Goal: Transaction & Acquisition: Purchase product/service

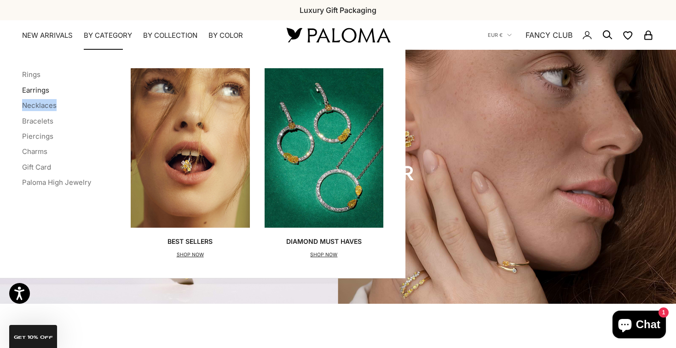
click at [40, 89] on link "Earrings" at bounding box center [35, 90] width 27 height 9
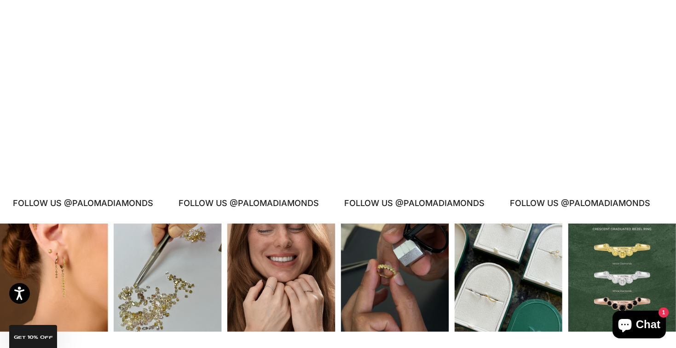
scroll to position [1350, 0]
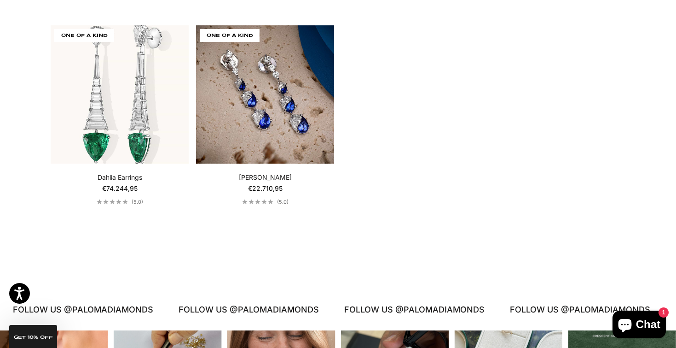
scroll to position [2221, 0]
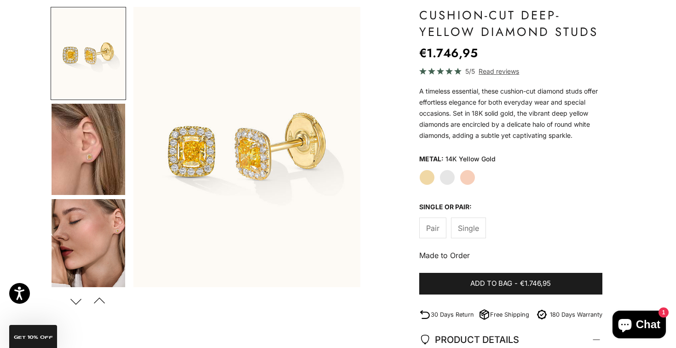
scroll to position [101, 0]
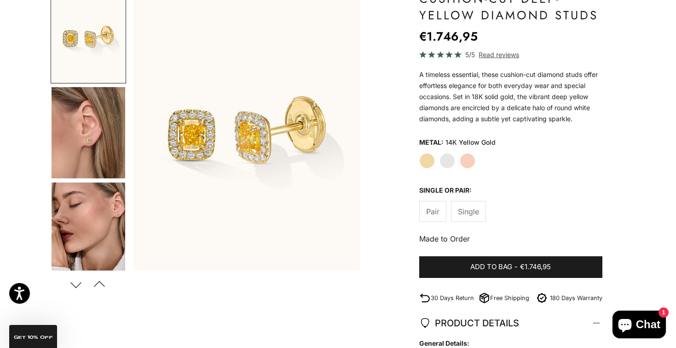
click at [113, 125] on img "Go to item 4" at bounding box center [89, 132] width 74 height 91
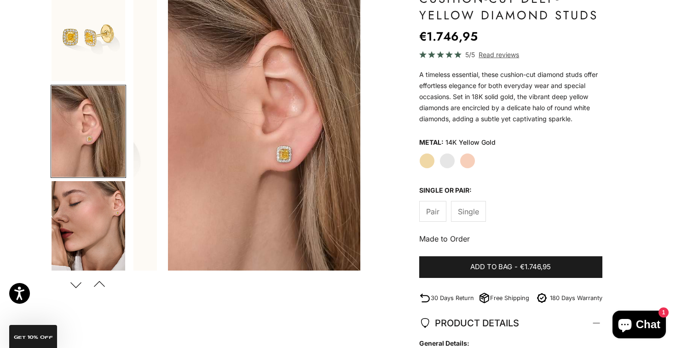
scroll to position [0, 238]
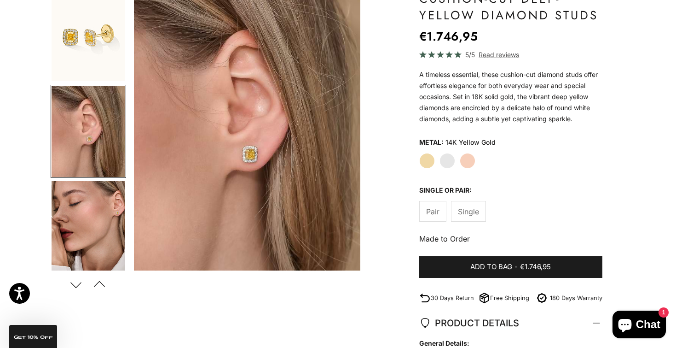
click at [110, 234] on img "Go to item 5" at bounding box center [89, 226] width 74 height 91
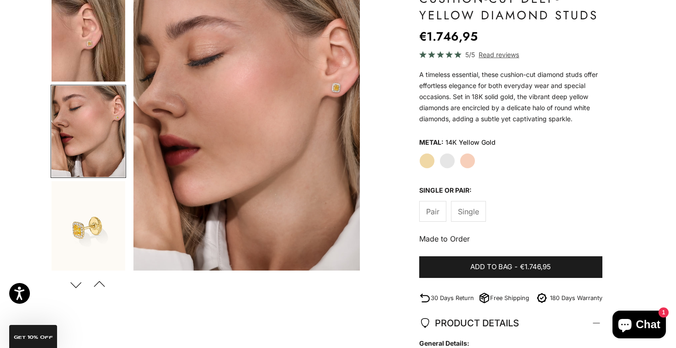
click at [98, 214] on img "Go to item 6" at bounding box center [89, 226] width 74 height 91
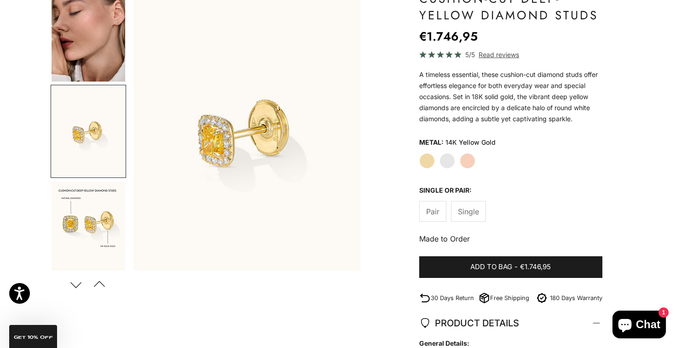
click at [98, 214] on img "Go to item 9" at bounding box center [89, 226] width 74 height 91
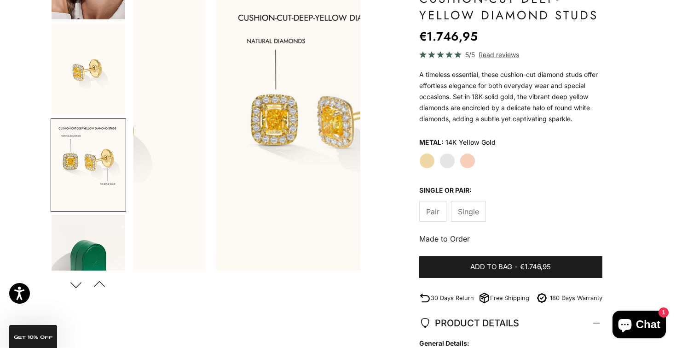
scroll to position [0, 951]
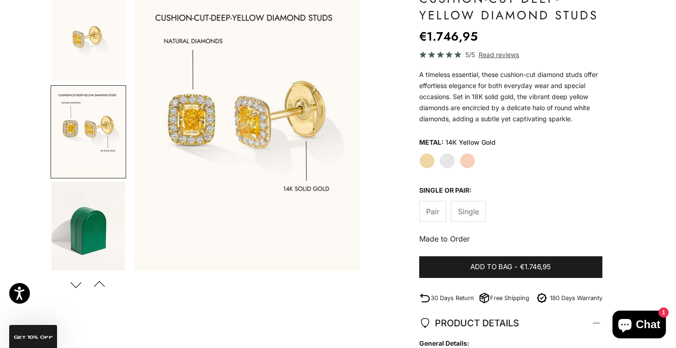
click at [98, 214] on img "Go to item 12" at bounding box center [89, 226] width 74 height 91
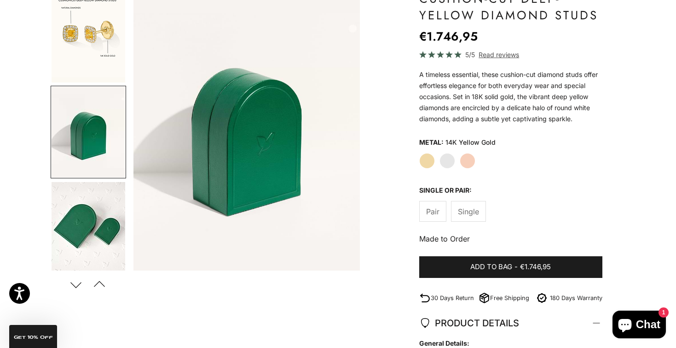
click at [90, 45] on img "Go to item 9" at bounding box center [89, 36] width 74 height 91
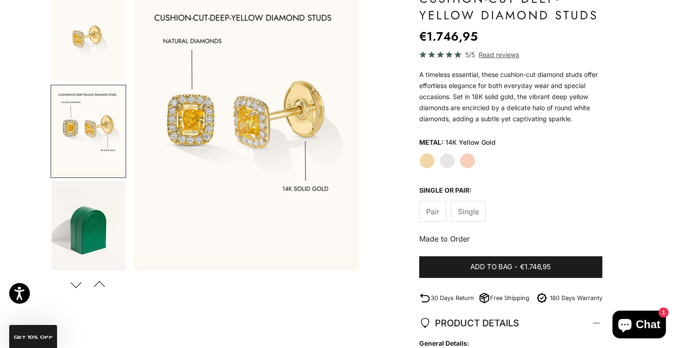
scroll to position [0, 951]
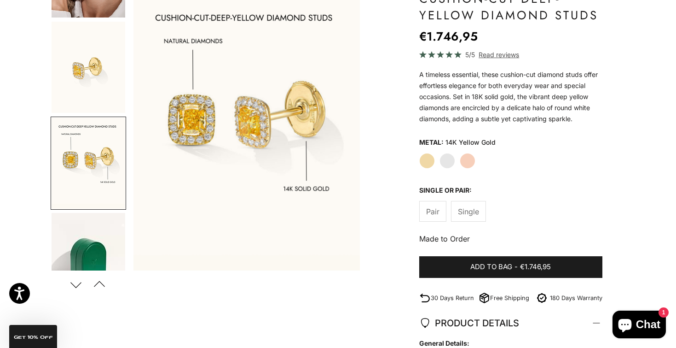
click at [90, 45] on img "Go to item 6" at bounding box center [89, 67] width 74 height 91
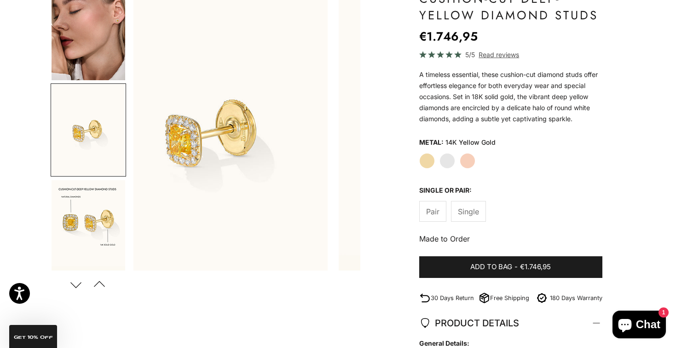
scroll to position [0, 713]
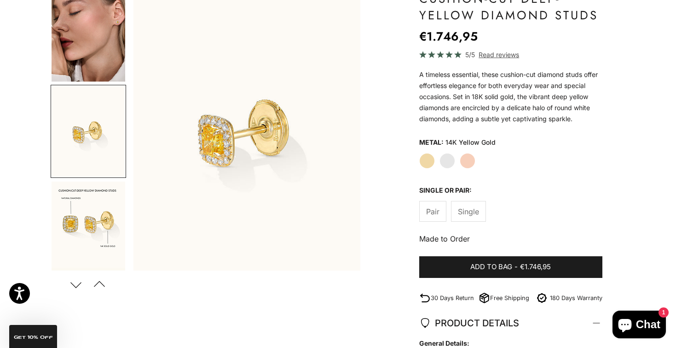
click at [87, 29] on img "Go to item 5" at bounding box center [89, 35] width 74 height 91
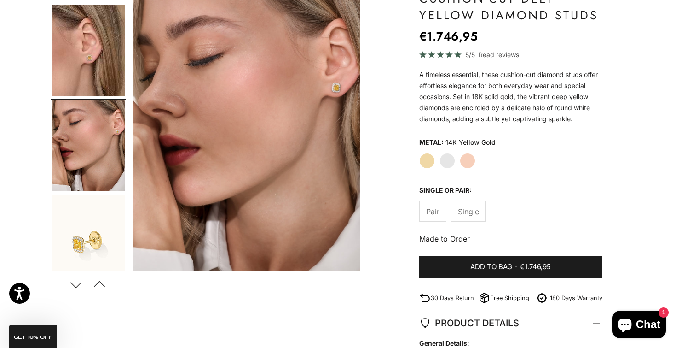
click at [87, 29] on img "Go to item 4" at bounding box center [89, 50] width 74 height 91
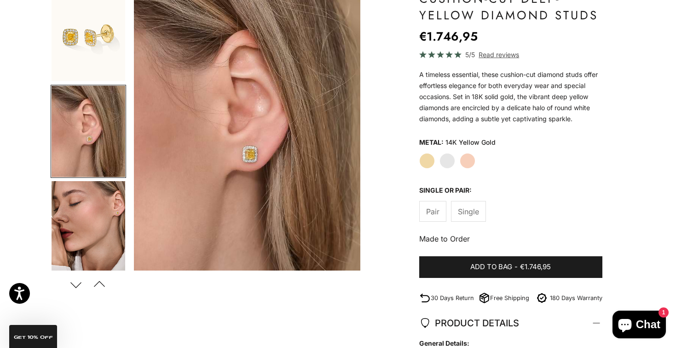
click at [87, 29] on img "Go to item 1" at bounding box center [89, 35] width 74 height 91
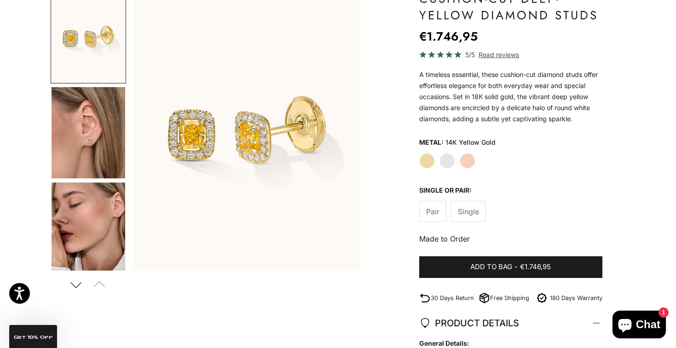
click at [106, 123] on img "Go to item 4" at bounding box center [89, 132] width 74 height 91
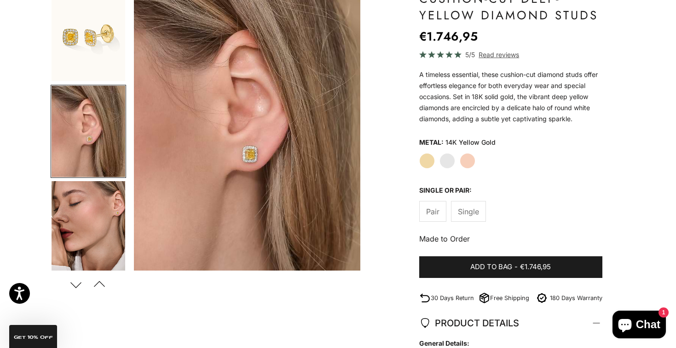
click at [115, 204] on img "Go to item 5" at bounding box center [89, 226] width 74 height 91
